Goal: Information Seeking & Learning: Learn about a topic

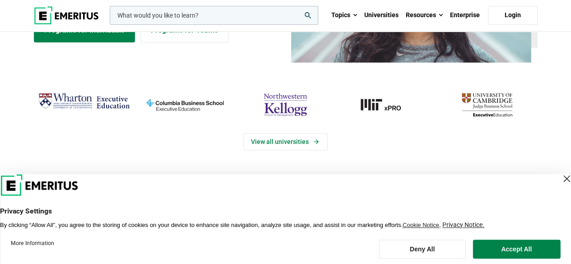
click at [560, 180] on div "Close Layer" at bounding box center [566, 178] width 13 height 13
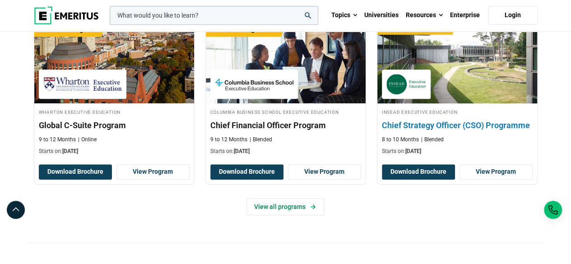
scroll to position [406, 0]
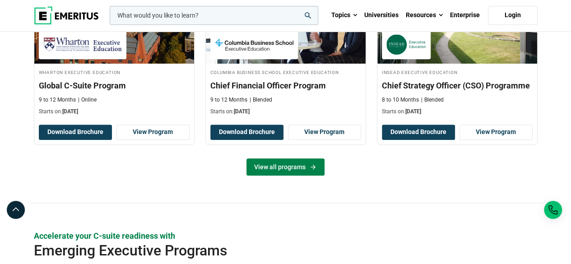
click at [290, 165] on link "View all programs" at bounding box center [285, 166] width 78 height 17
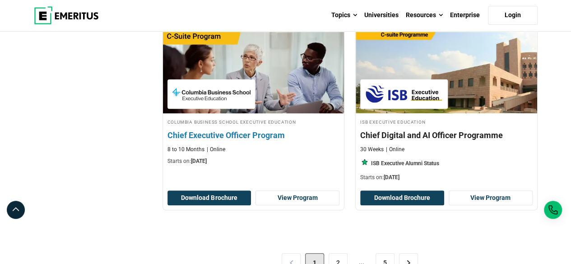
scroll to position [1850, 0]
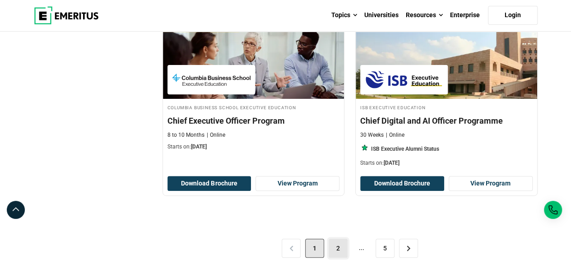
click at [339, 245] on link "2" at bounding box center [338, 248] width 19 height 19
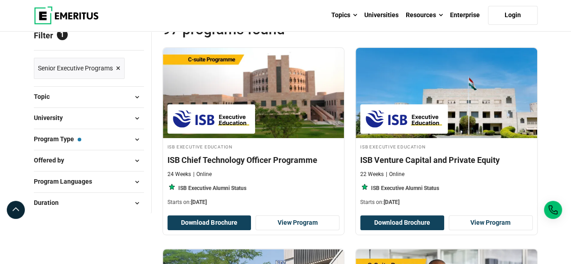
scroll to position [180, 0]
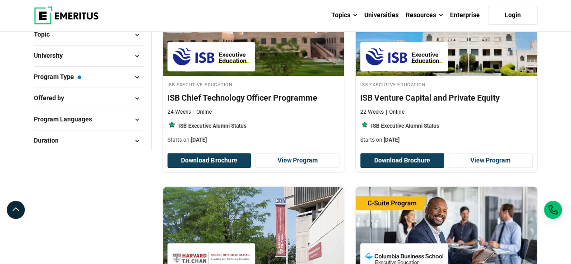
click at [72, 52] on button "University" at bounding box center [89, 56] width 110 height 14
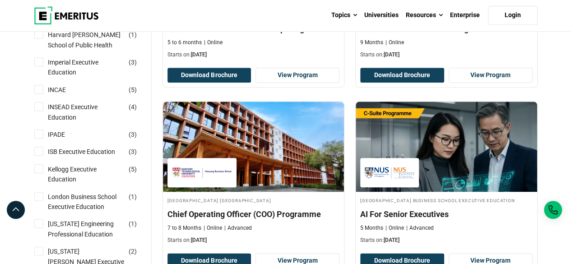
scroll to position [406, 0]
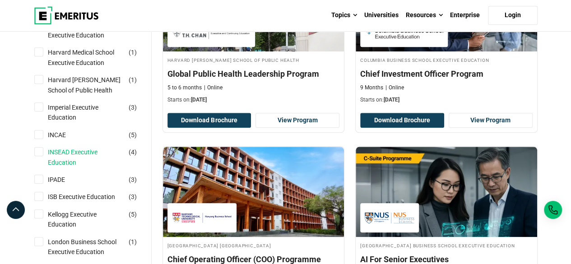
click at [83, 155] on link "INSEAD Executive Education" at bounding box center [95, 157] width 95 height 20
checkbox input "true"
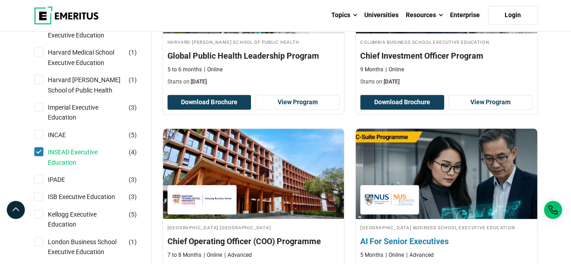
scroll to position [316, 0]
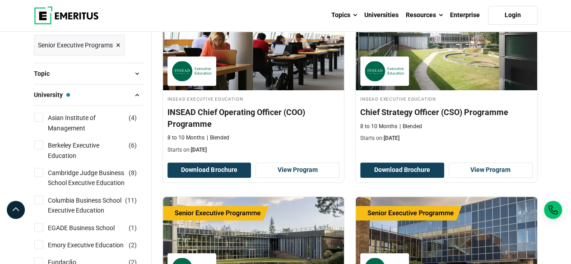
scroll to position [180, 0]
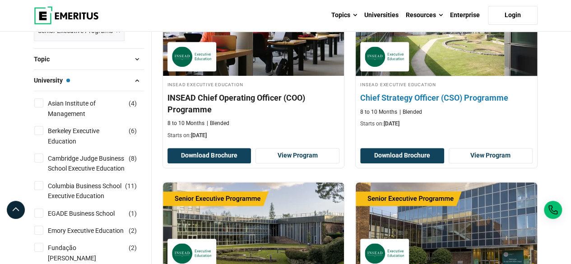
click at [437, 118] on div "INSEAD Executive Education Chief Strategy Officer (CSO) Programme 8 to 10 Month…" at bounding box center [446, 104] width 181 height 48
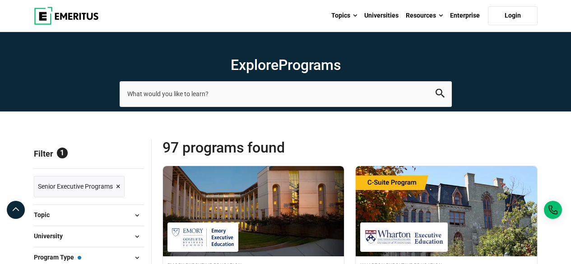
scroll to position [1850, 0]
